Goal: Information Seeking & Learning: Learn about a topic

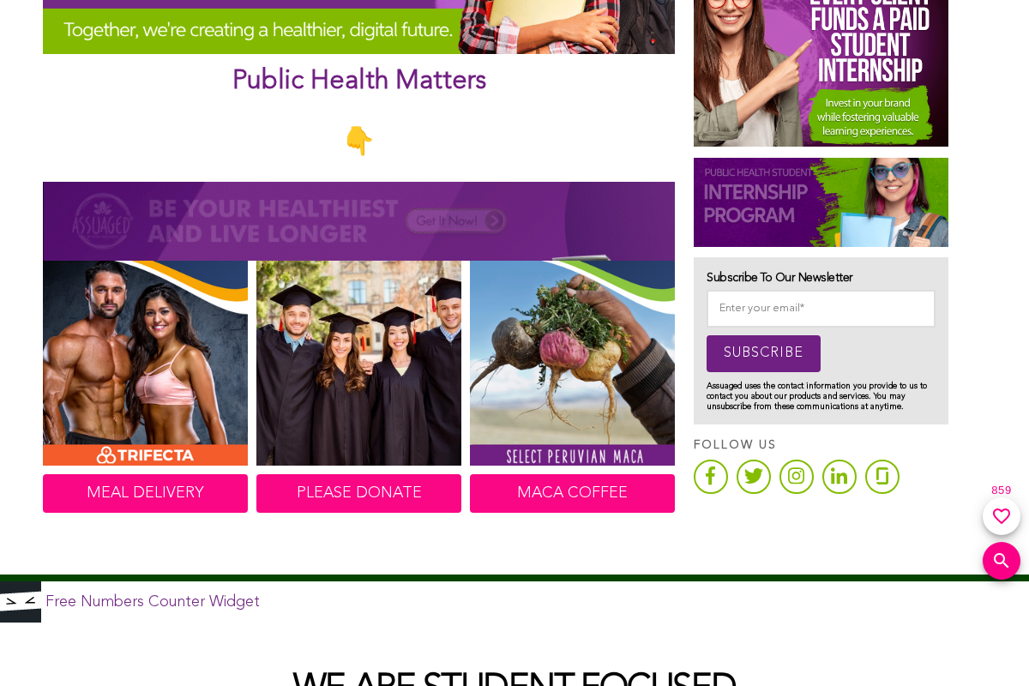
scroll to position [772, 0]
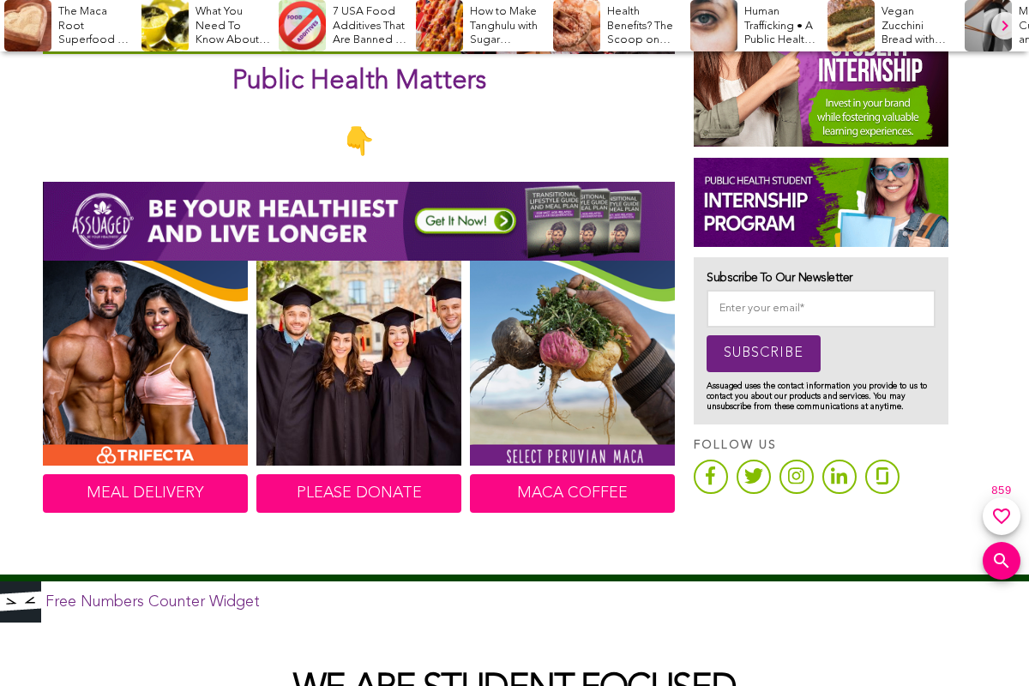
scroll to position [772, 0]
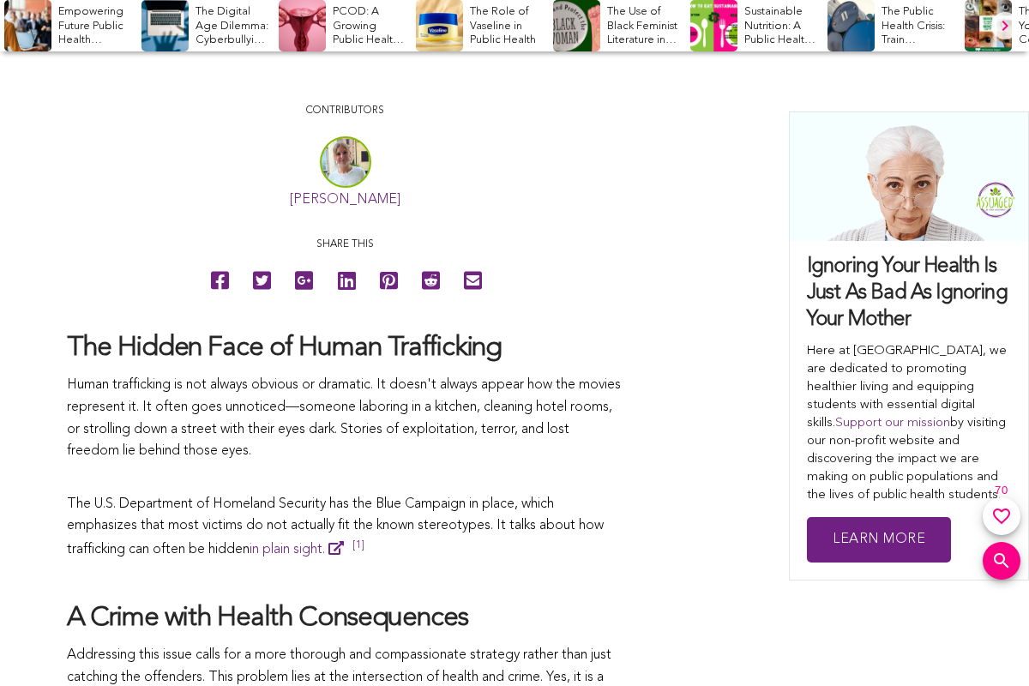
scroll to position [772, 0]
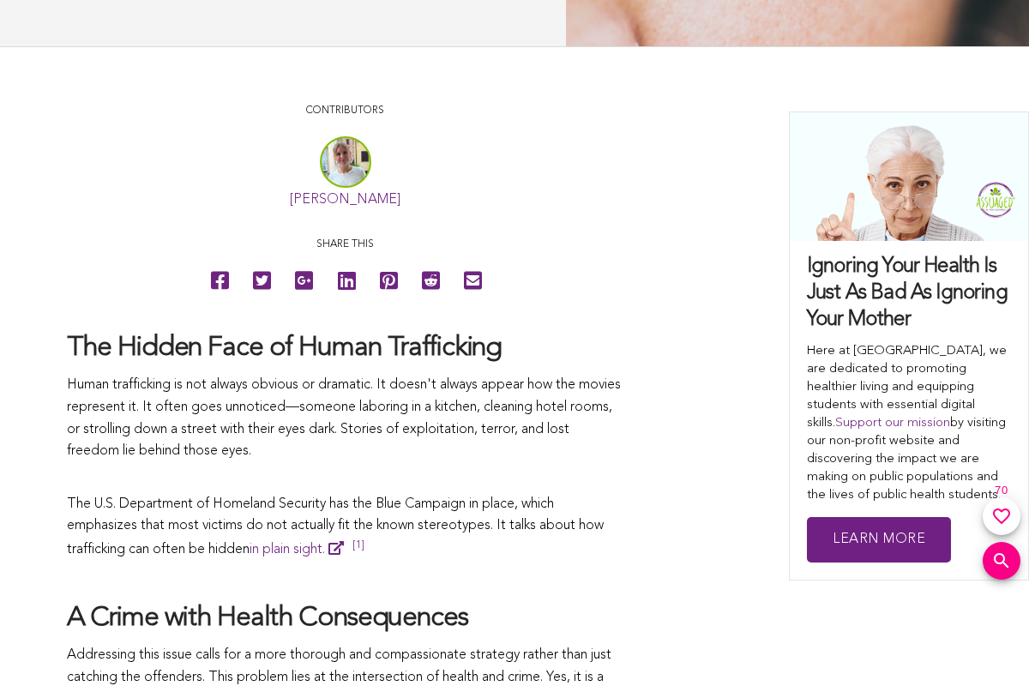
scroll to position [772, 0]
